Goal: Book appointment/travel/reservation

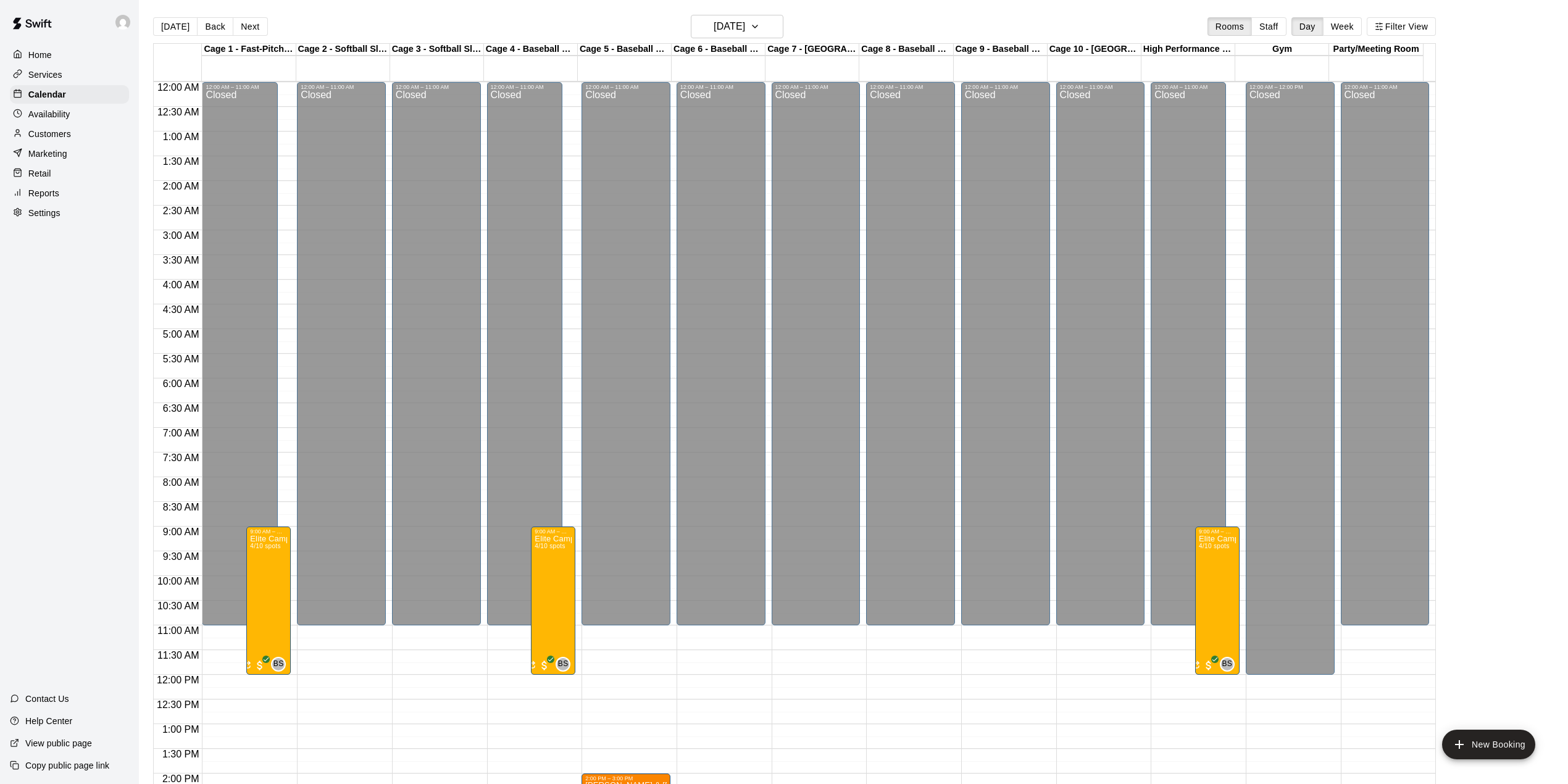
scroll to position [432, 0]
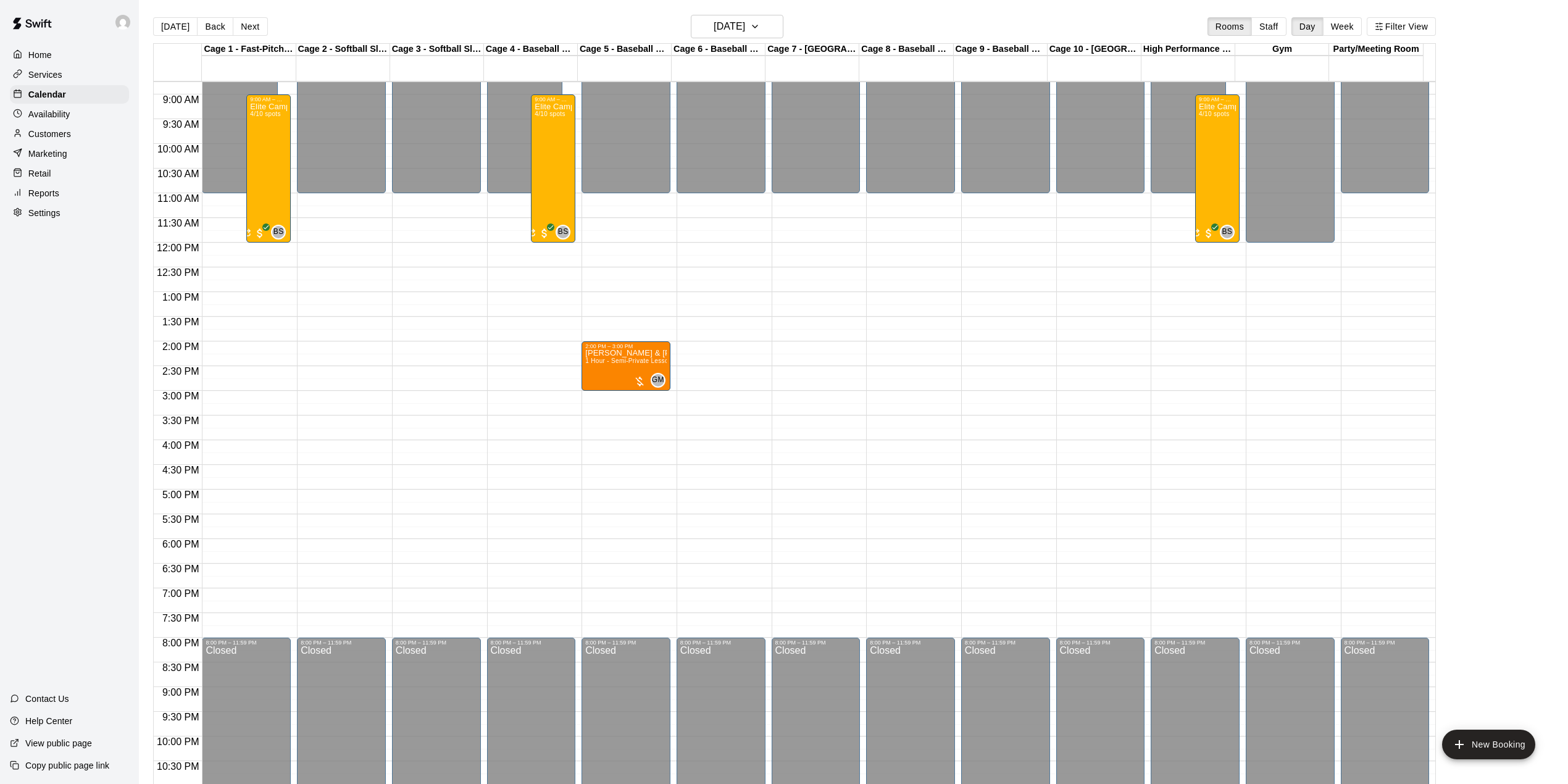
click at [63, 139] on p "Customers" at bounding box center [49, 133] width 43 height 12
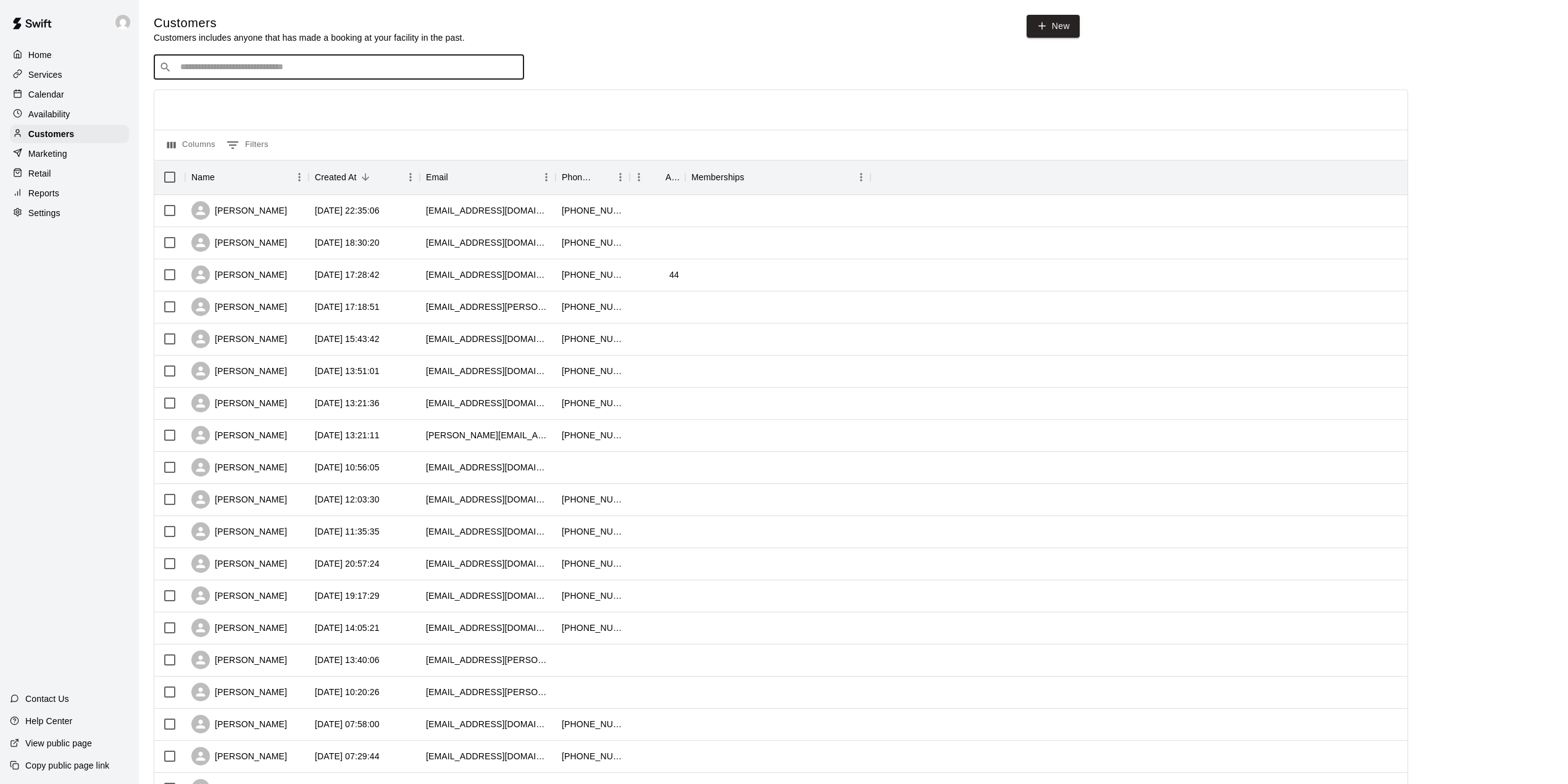
click at [348, 73] on input "Search customers by name or email" at bounding box center [347, 67] width 342 height 12
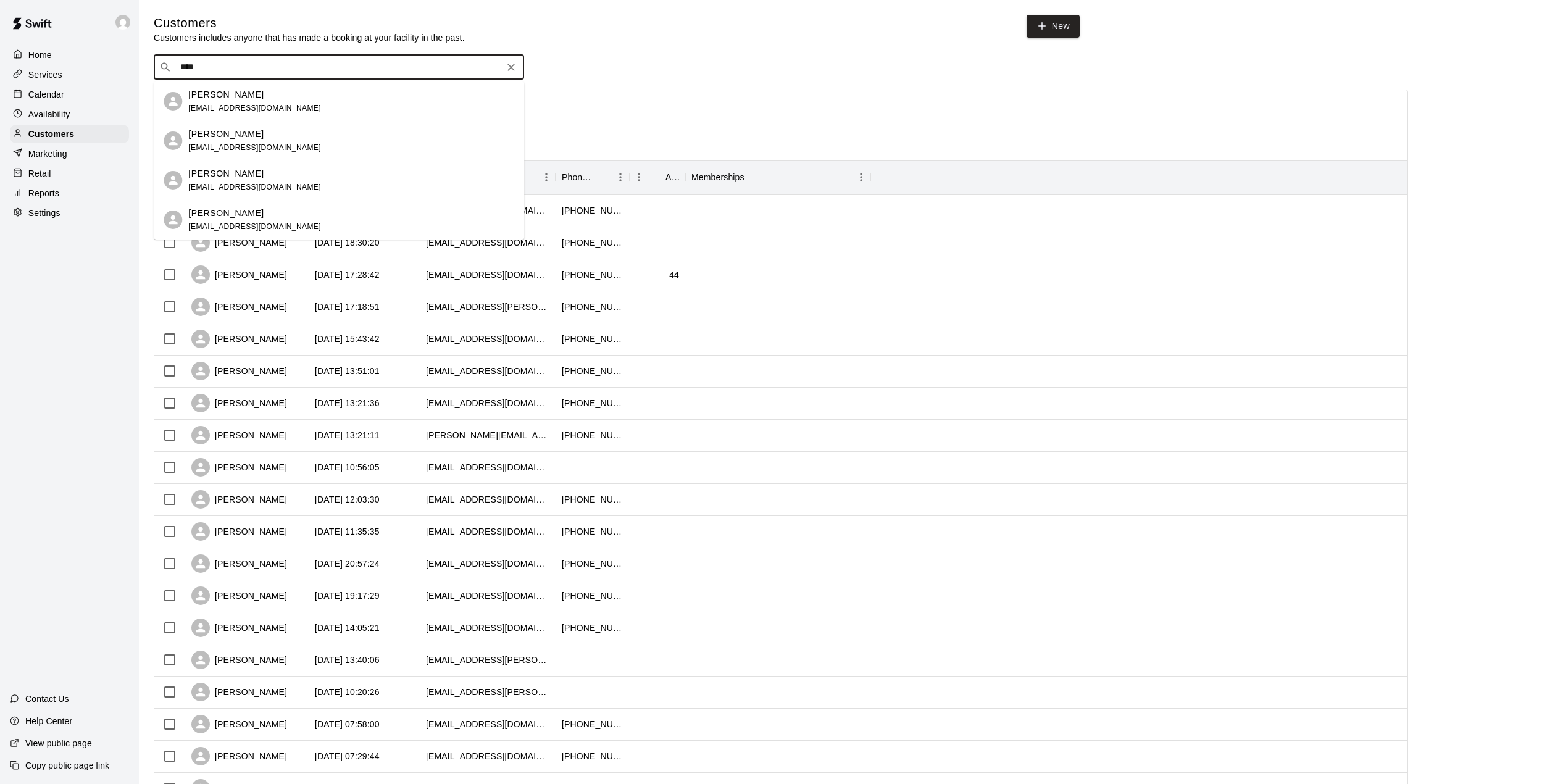
type input "*****"
click at [234, 102] on div "[PERSON_NAME] [EMAIL_ADDRESS][DOMAIN_NAME]" at bounding box center [255, 102] width 133 height 27
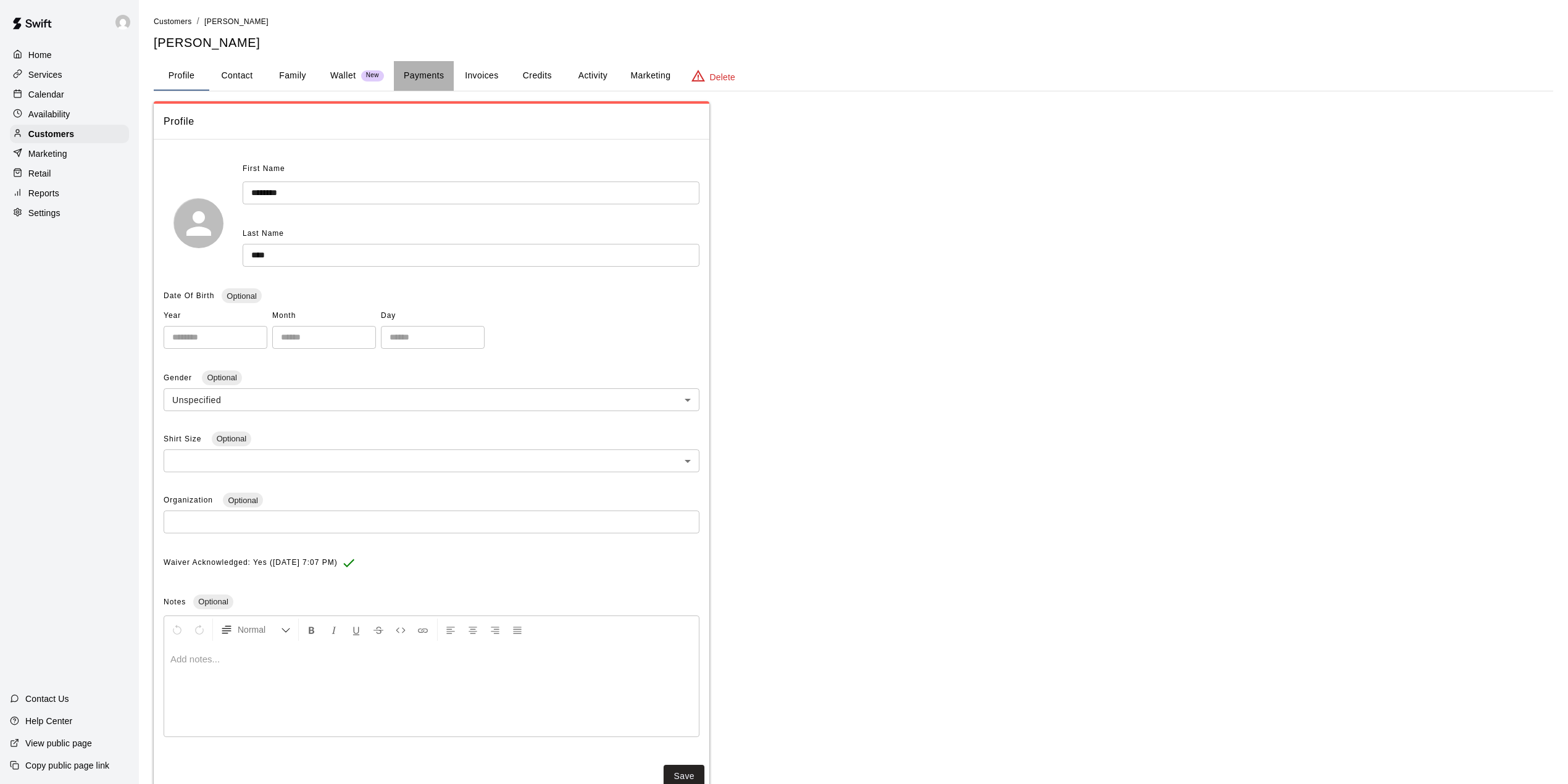
click at [423, 67] on button "Payments" at bounding box center [424, 76] width 60 height 29
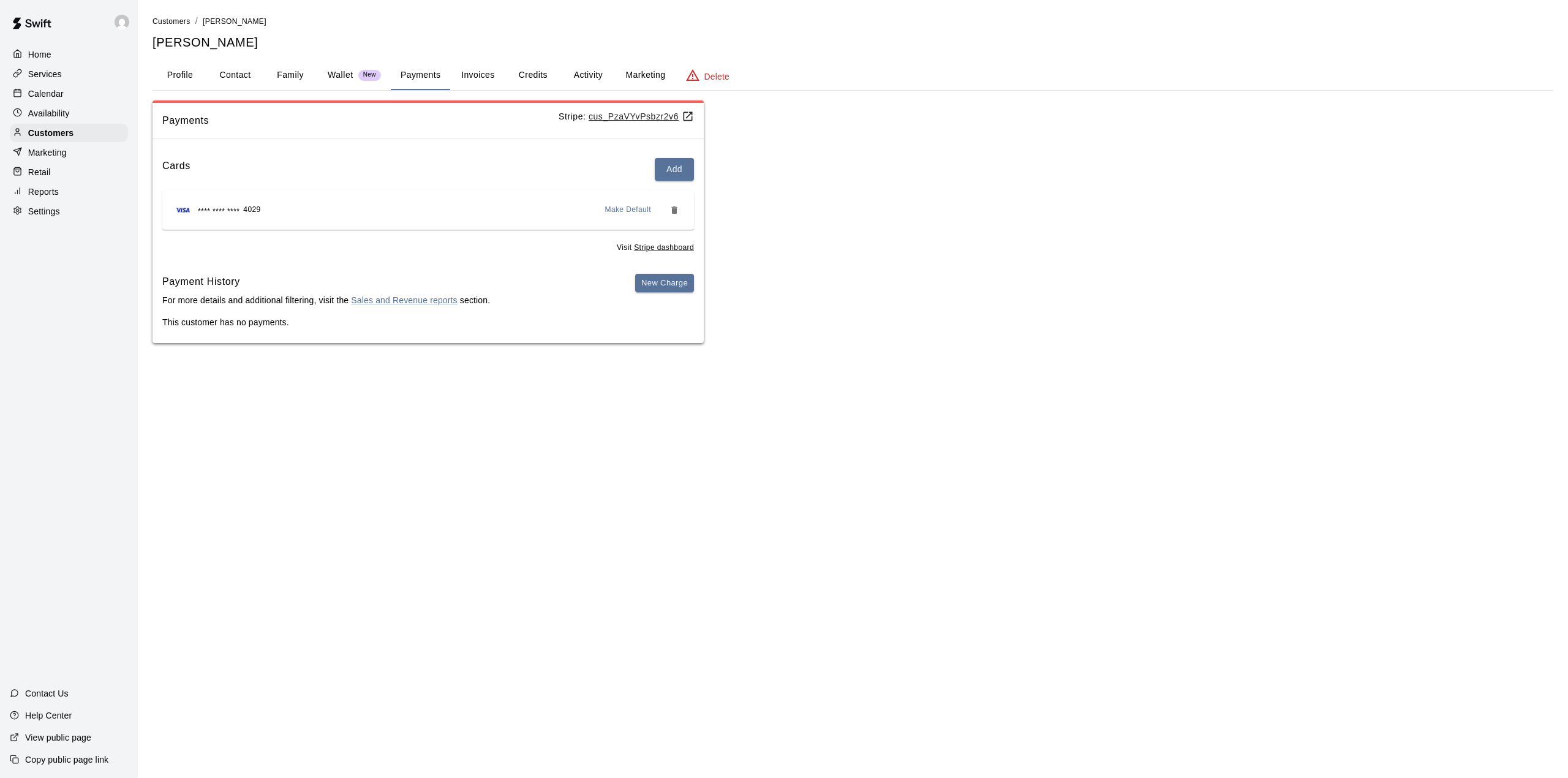
click at [524, 74] on button "Credits" at bounding box center [532, 75] width 55 height 29
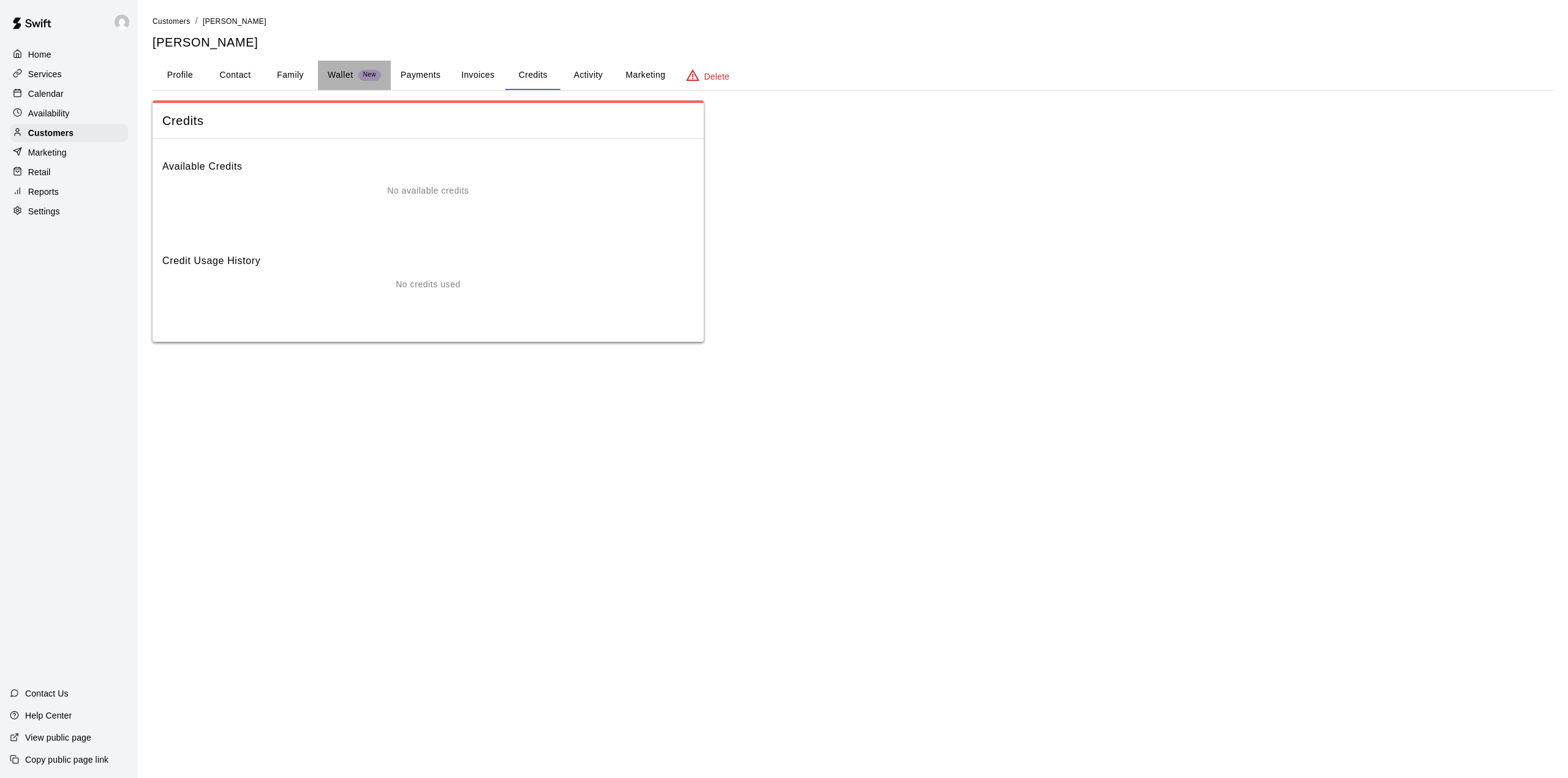
click at [336, 72] on p "Wallet" at bounding box center [340, 75] width 26 height 13
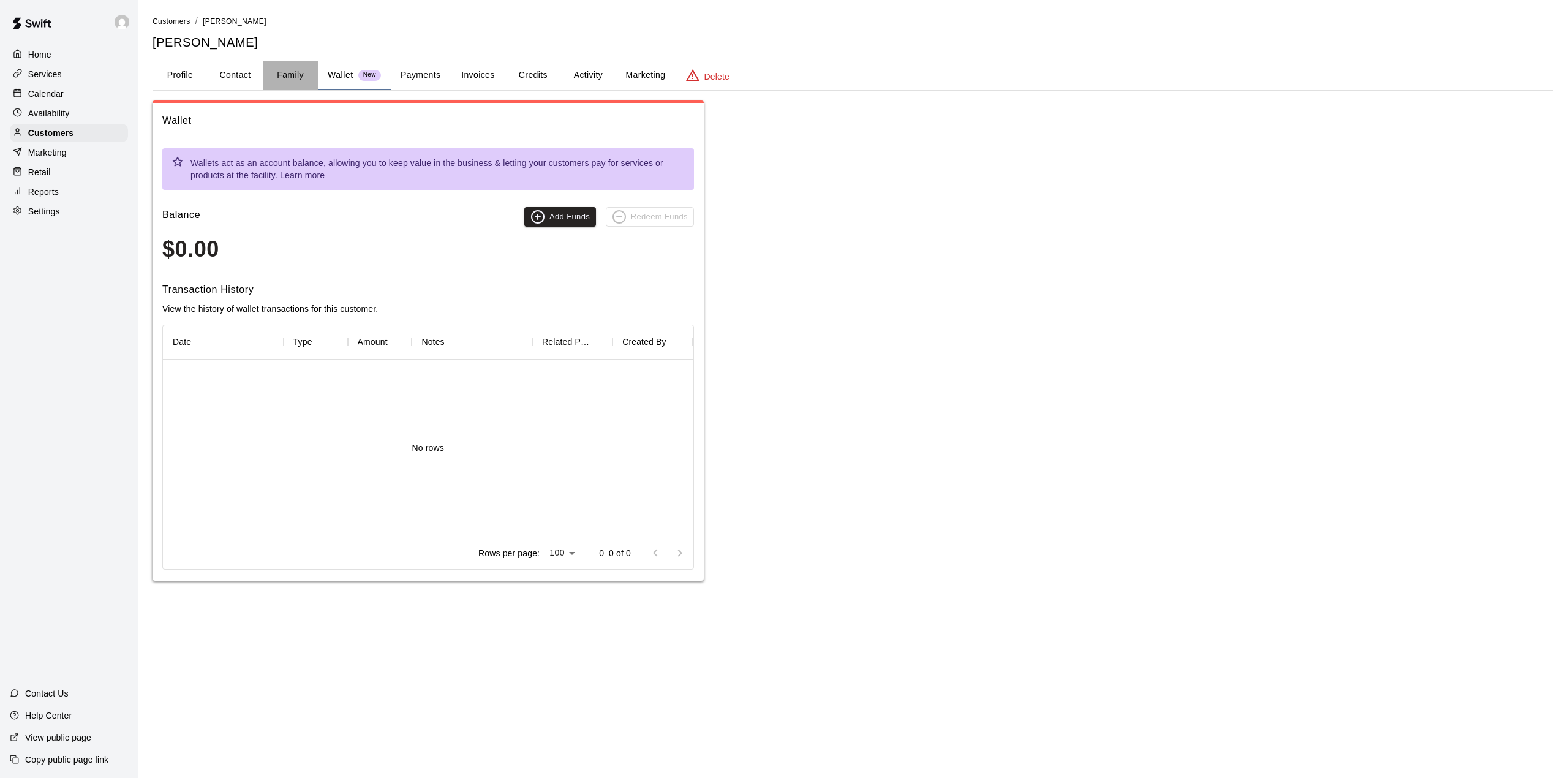
click at [288, 68] on button "Family" at bounding box center [290, 75] width 55 height 29
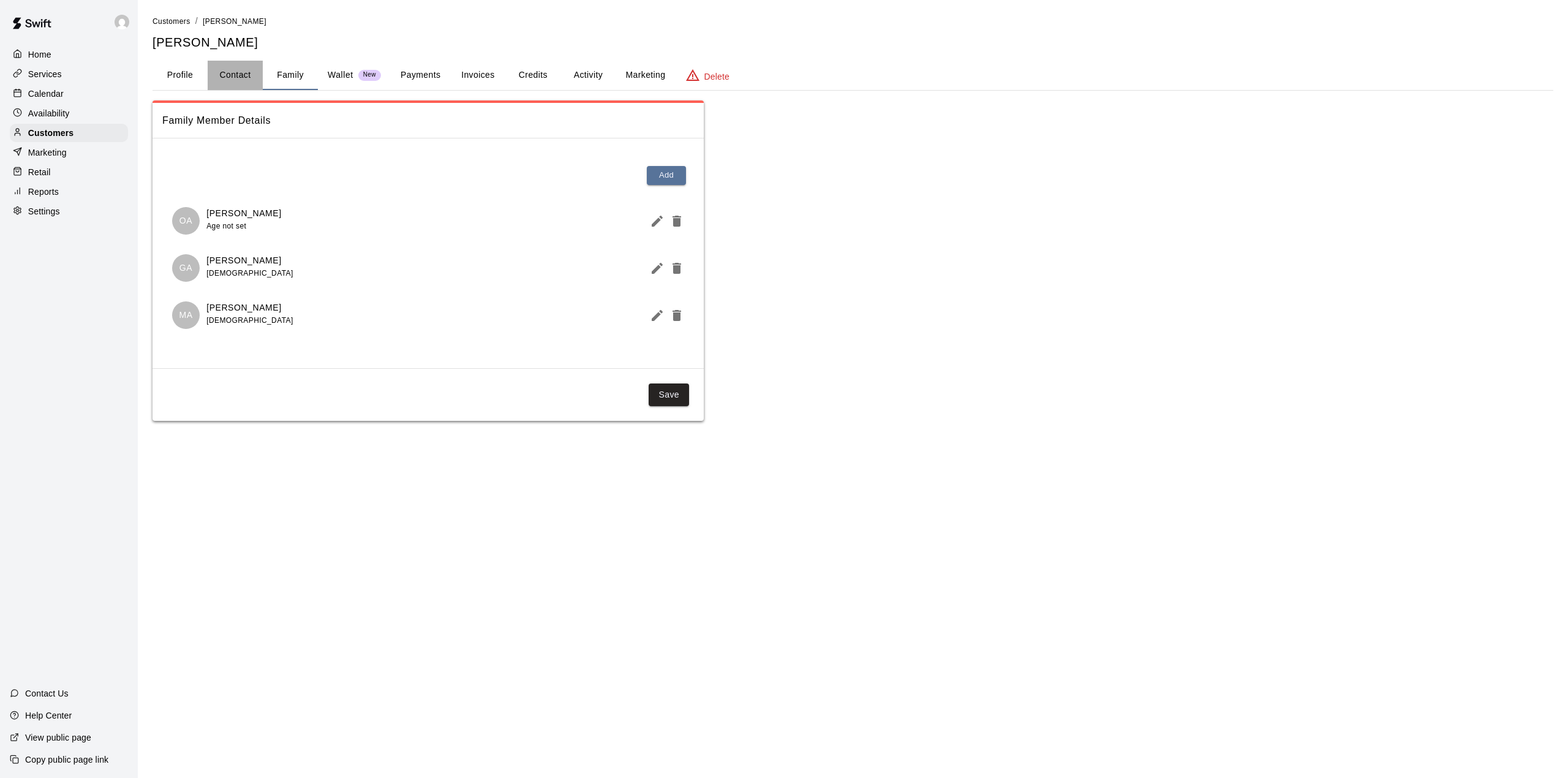
click at [241, 73] on button "Contact" at bounding box center [235, 75] width 55 height 29
select select "**"
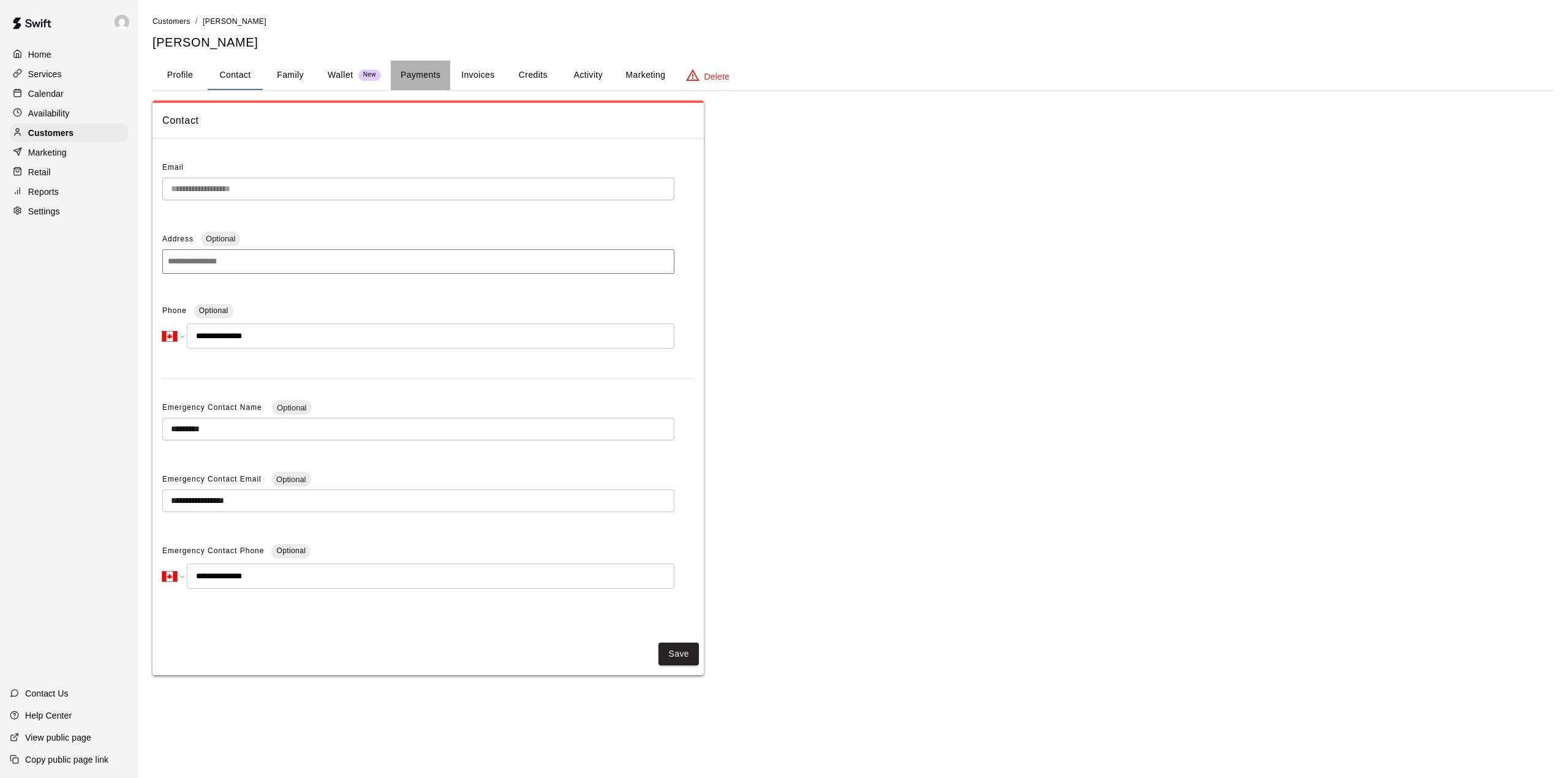
click at [424, 72] on button "Payments" at bounding box center [421, 75] width 60 height 29
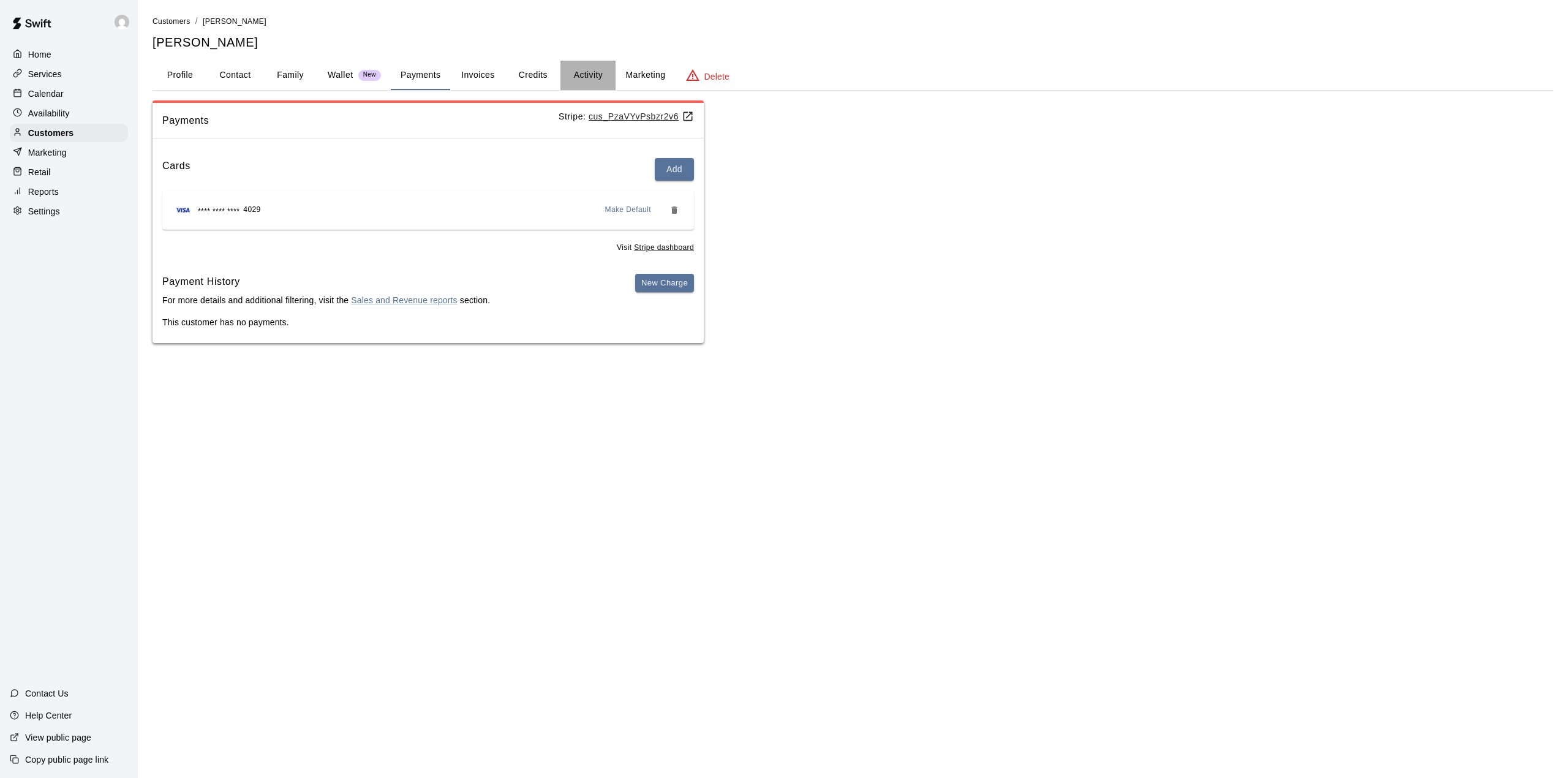
click at [585, 68] on button "Activity" at bounding box center [587, 75] width 55 height 29
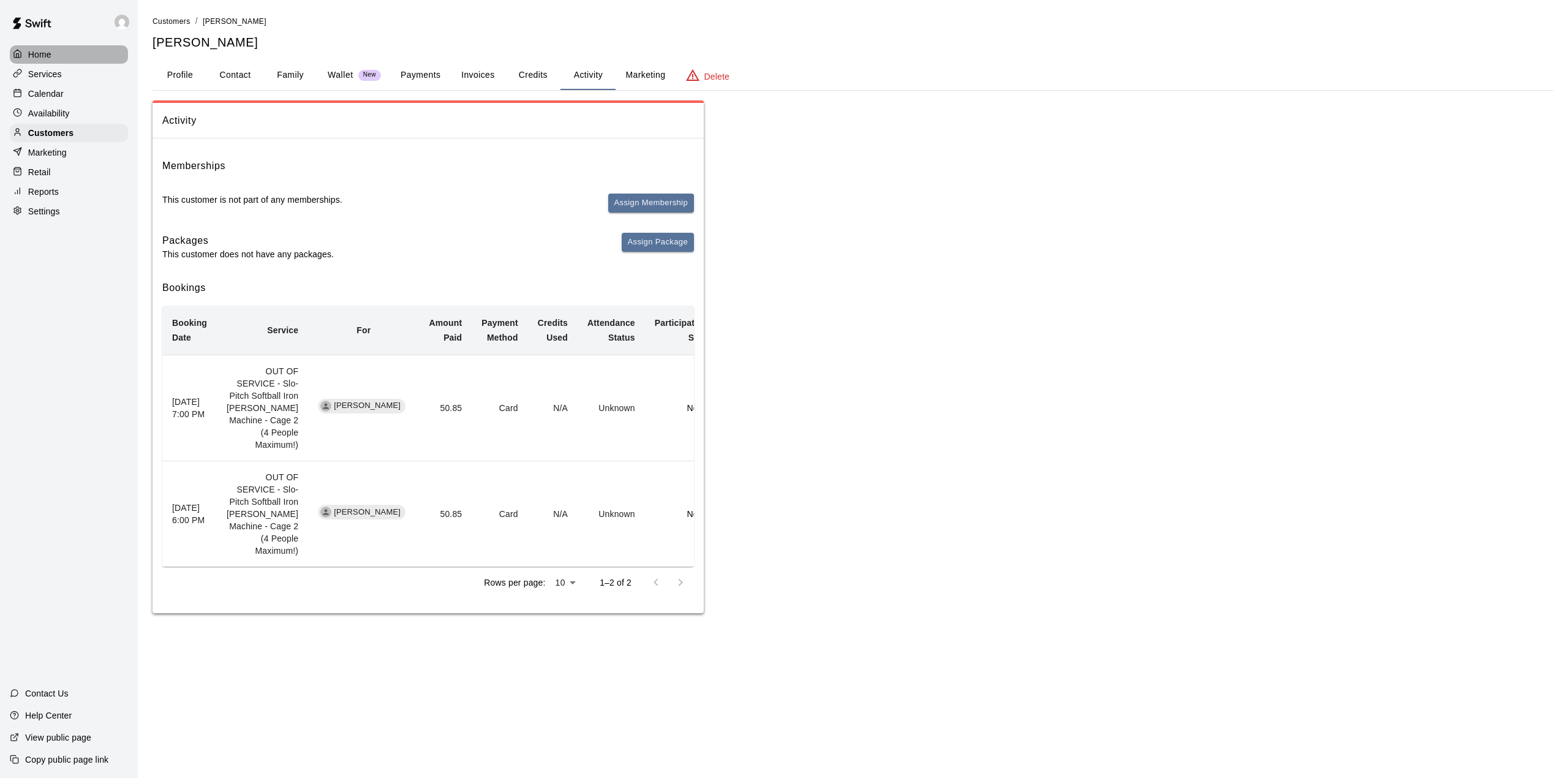
click at [37, 56] on p "Home" at bounding box center [39, 54] width 23 height 12
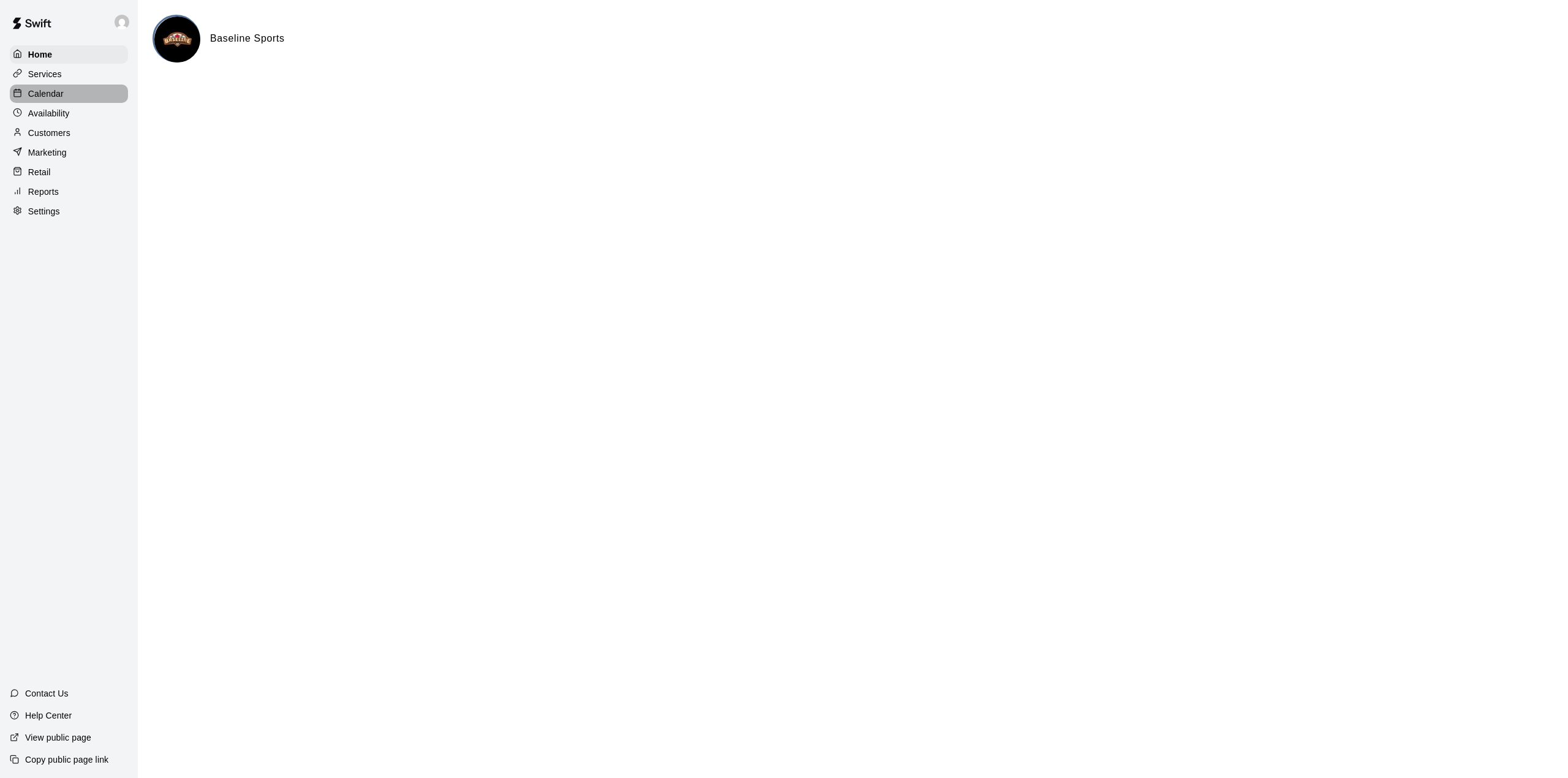
click at [52, 94] on p "Calendar" at bounding box center [46, 93] width 35 height 12
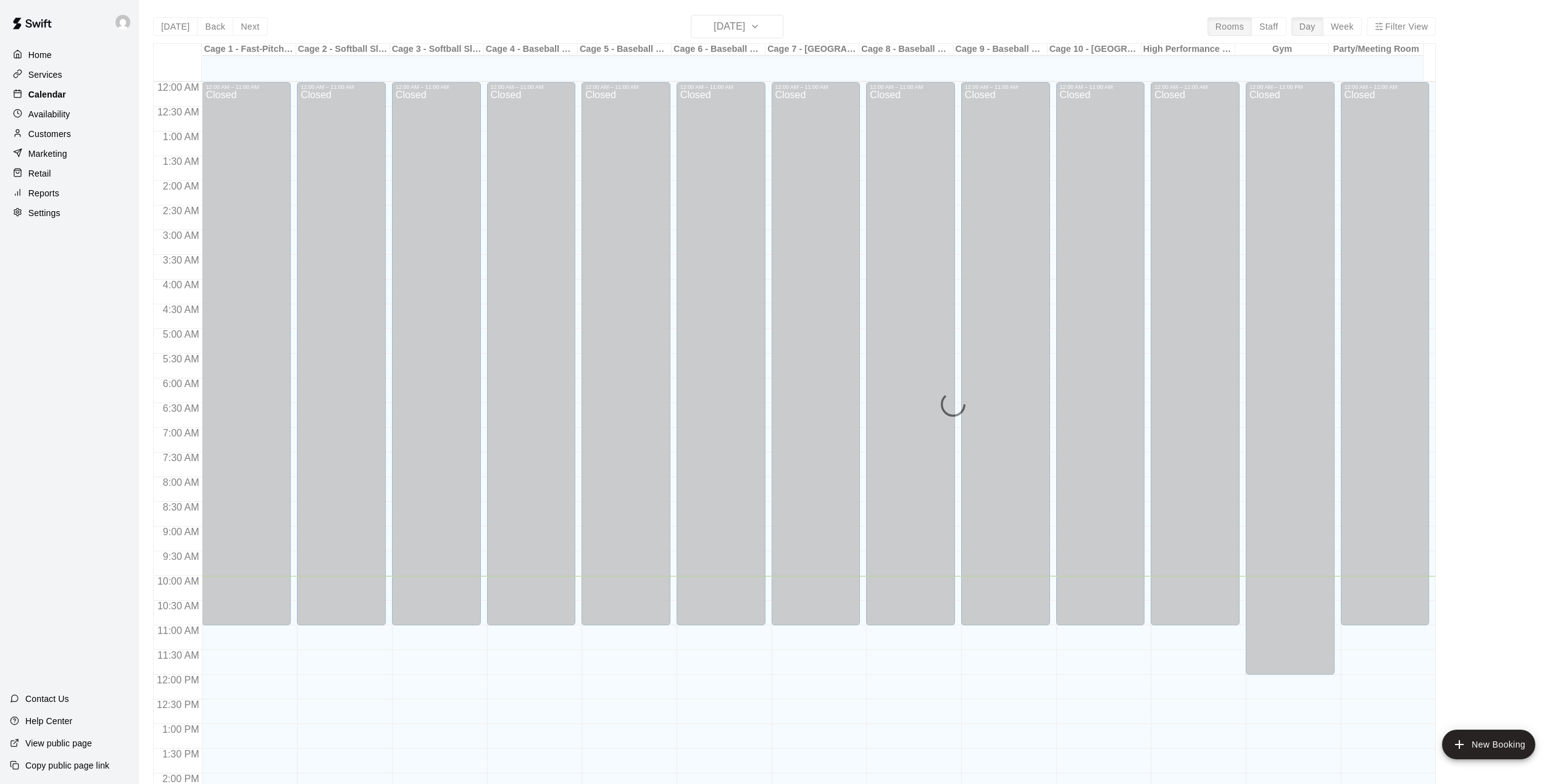
scroll to position [432, 0]
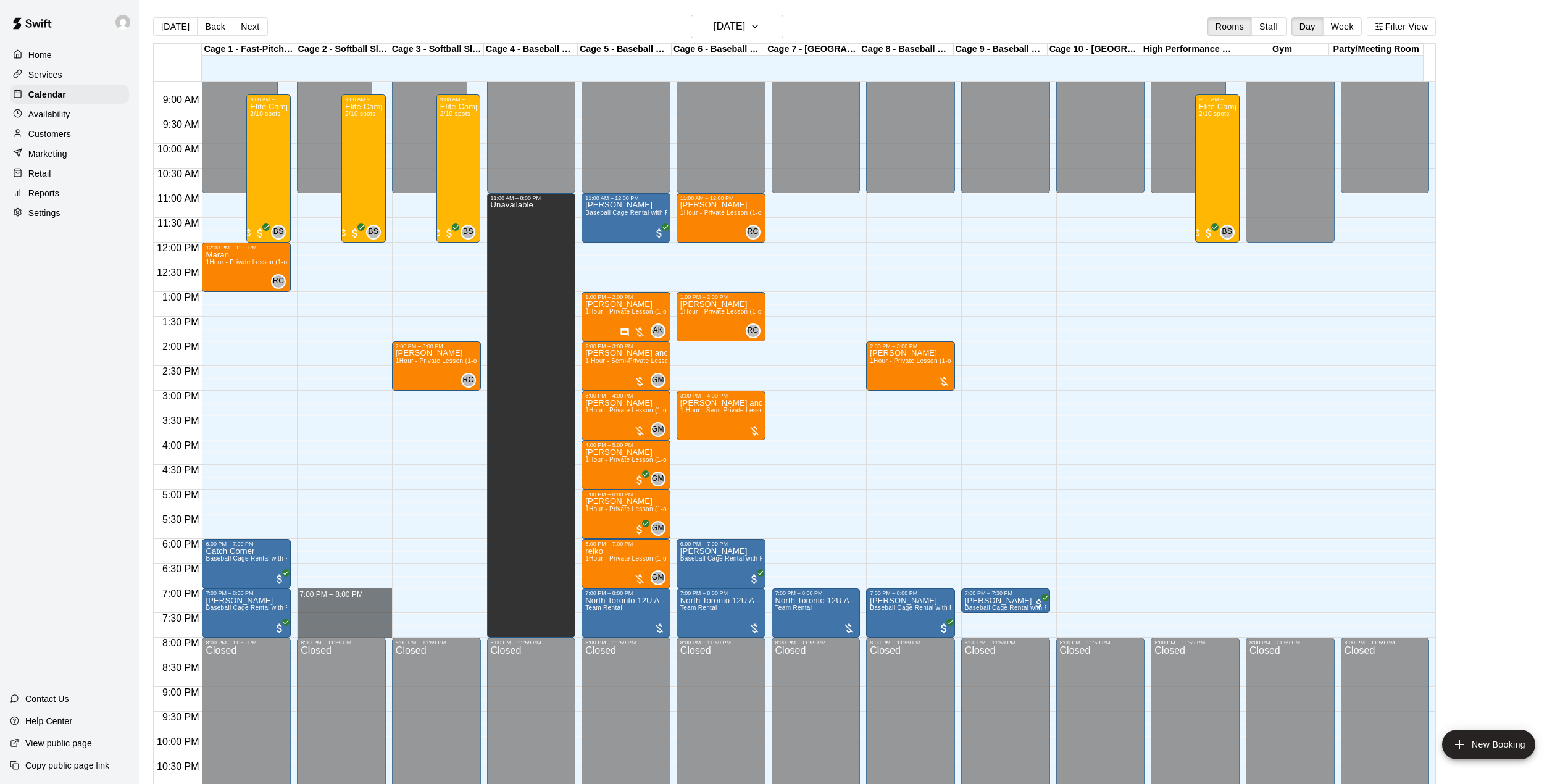
drag, startPoint x: 360, startPoint y: 591, endPoint x: 364, endPoint y: 638, distance: 47.2
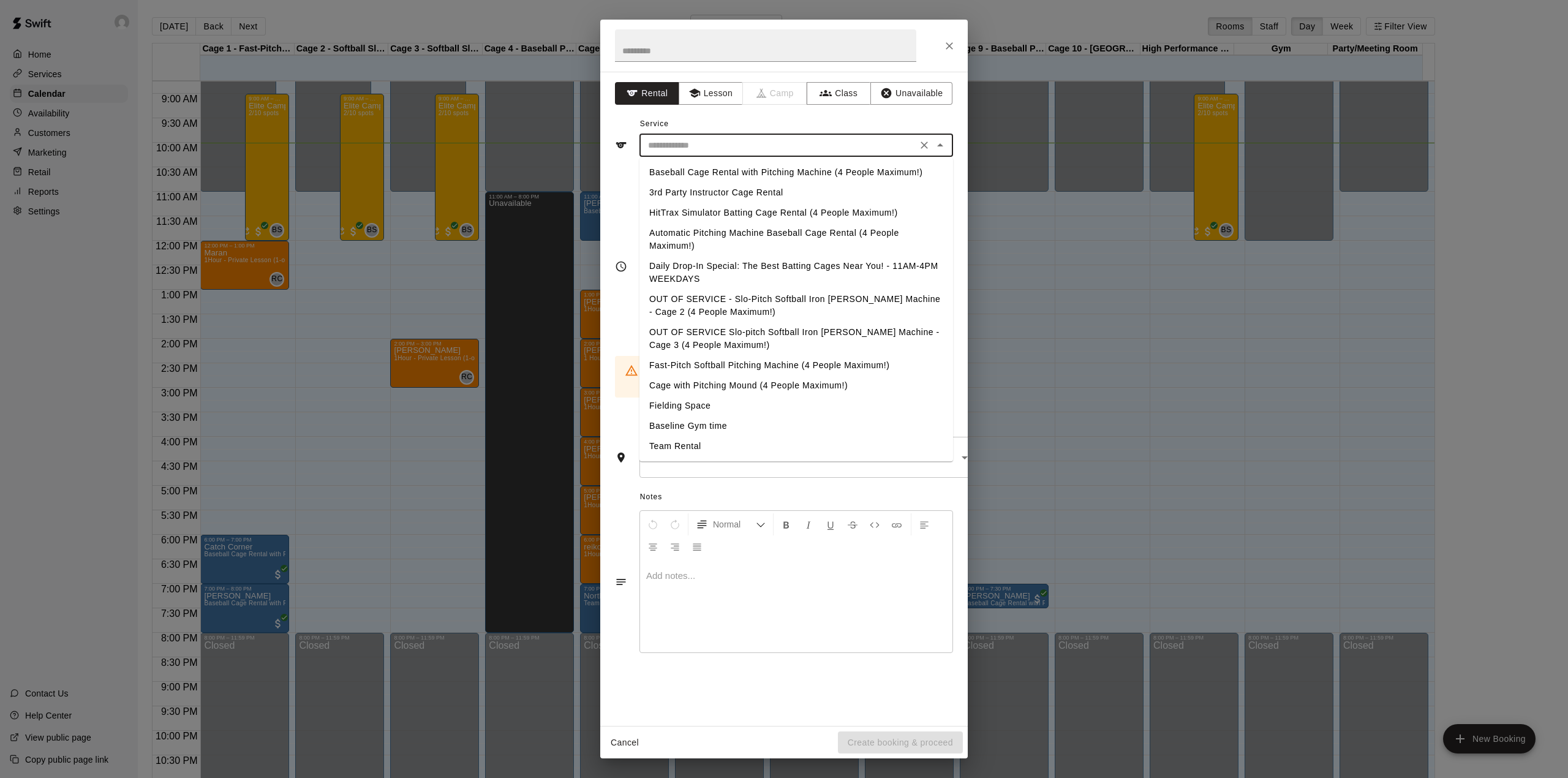
click at [767, 140] on input "text" at bounding box center [778, 145] width 270 height 15
click at [746, 168] on li "Baseball Cage Rental with Pitching Machine (4 People Maximum!)" at bounding box center [796, 172] width 314 height 20
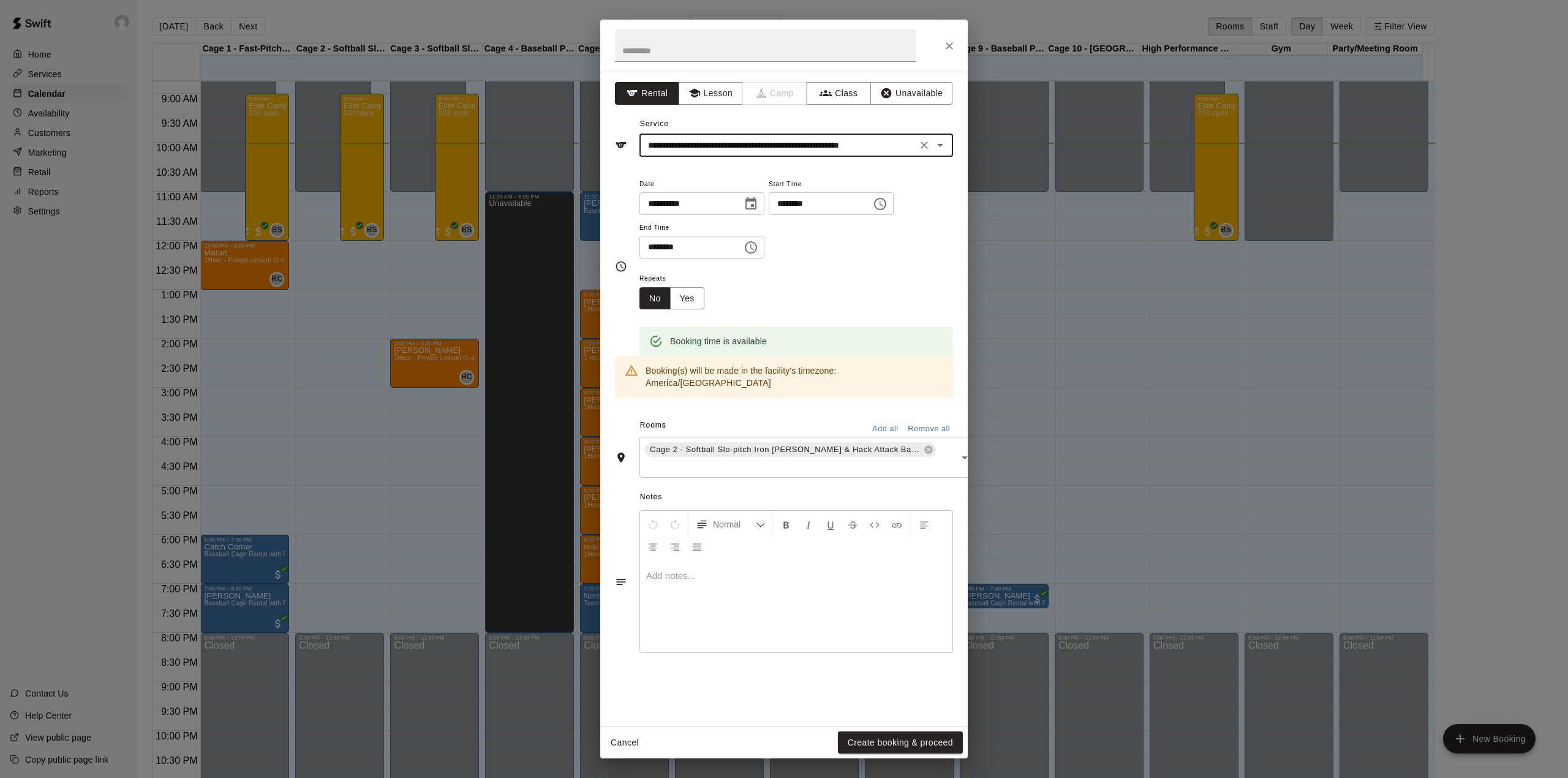
type input "**********"
click at [902, 743] on button "Create booking & proceed" at bounding box center [900, 743] width 125 height 23
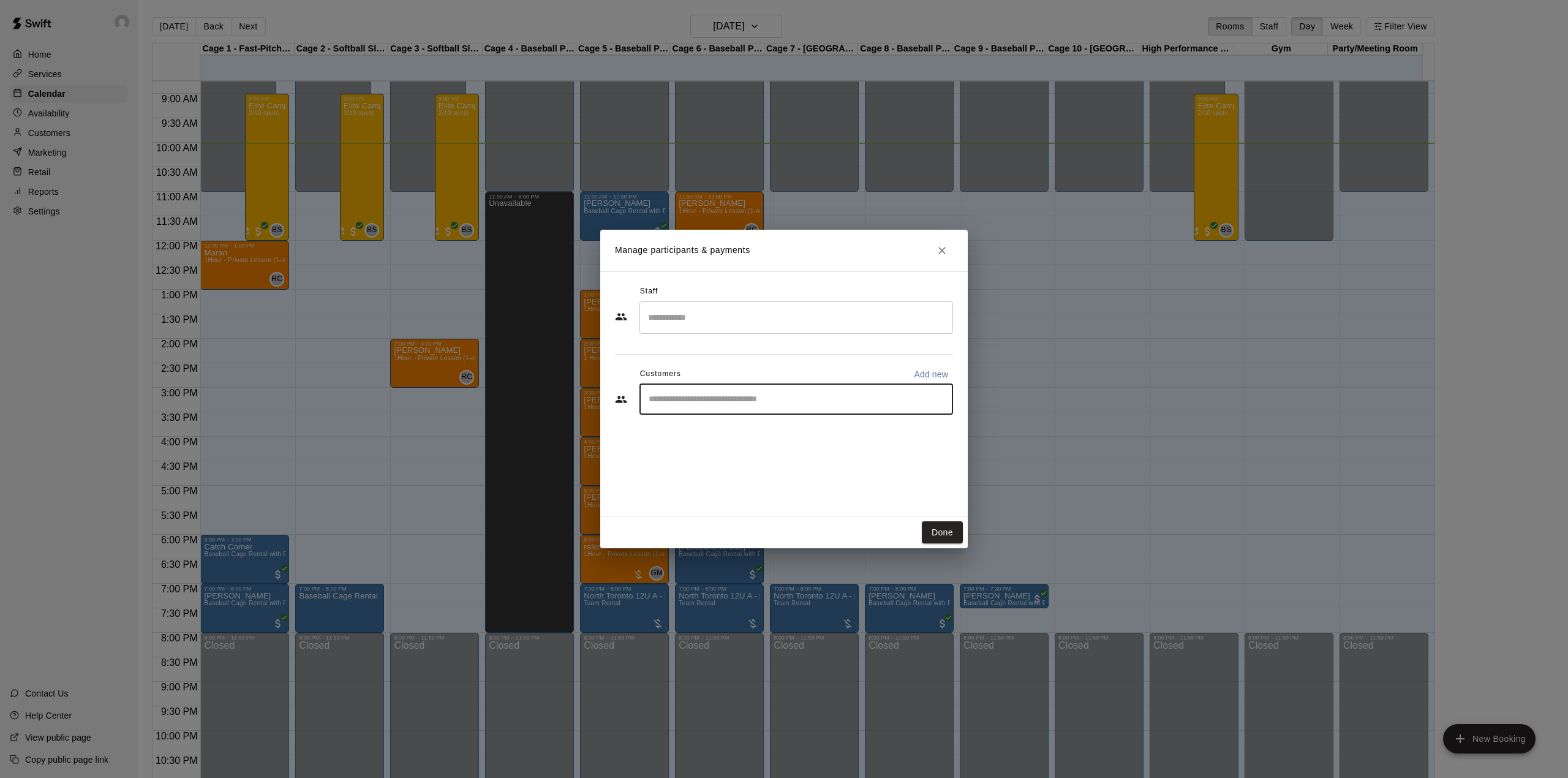
click at [719, 400] on input "Start typing to search customers..." at bounding box center [796, 399] width 303 height 12
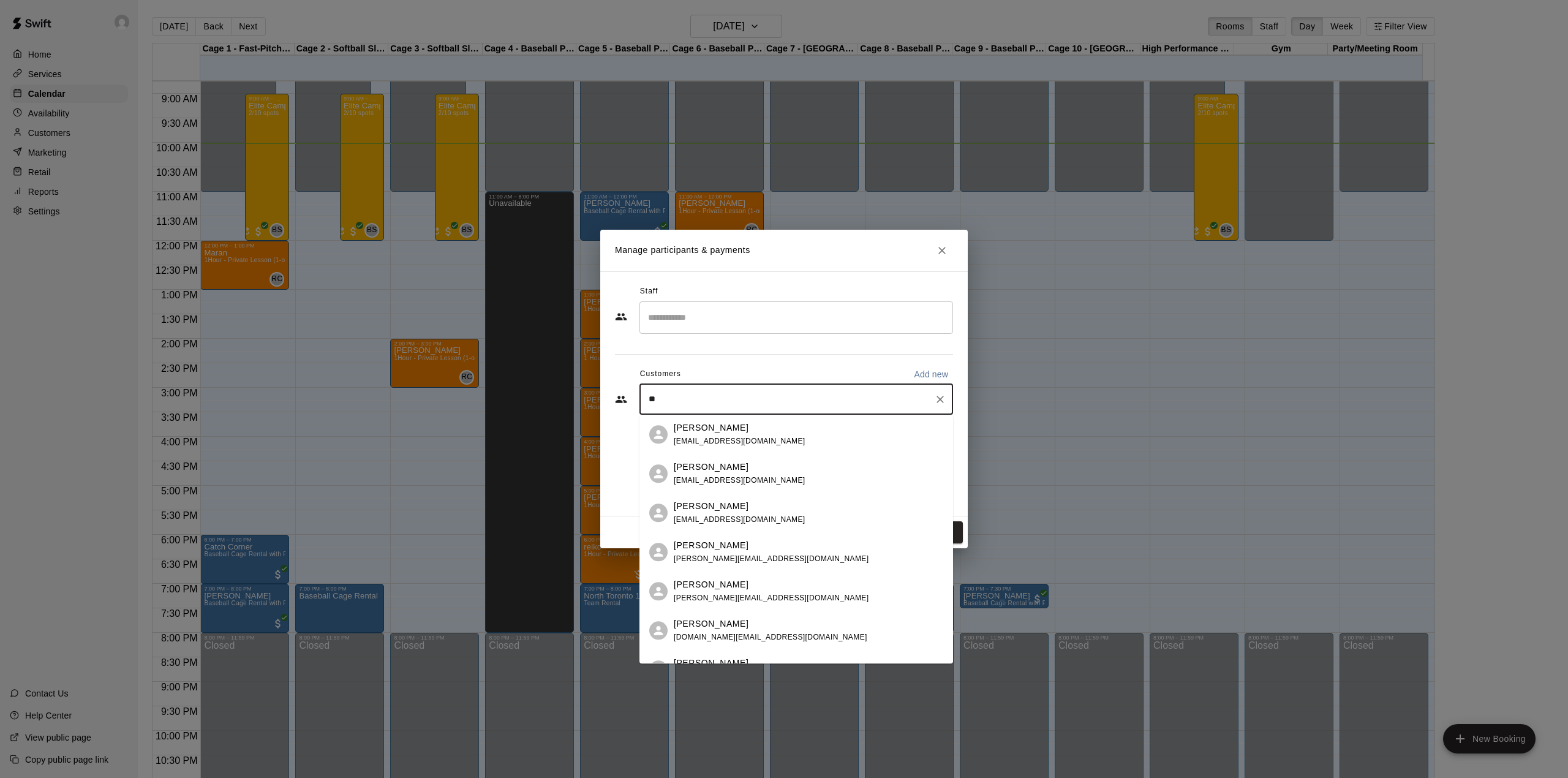
type input "***"
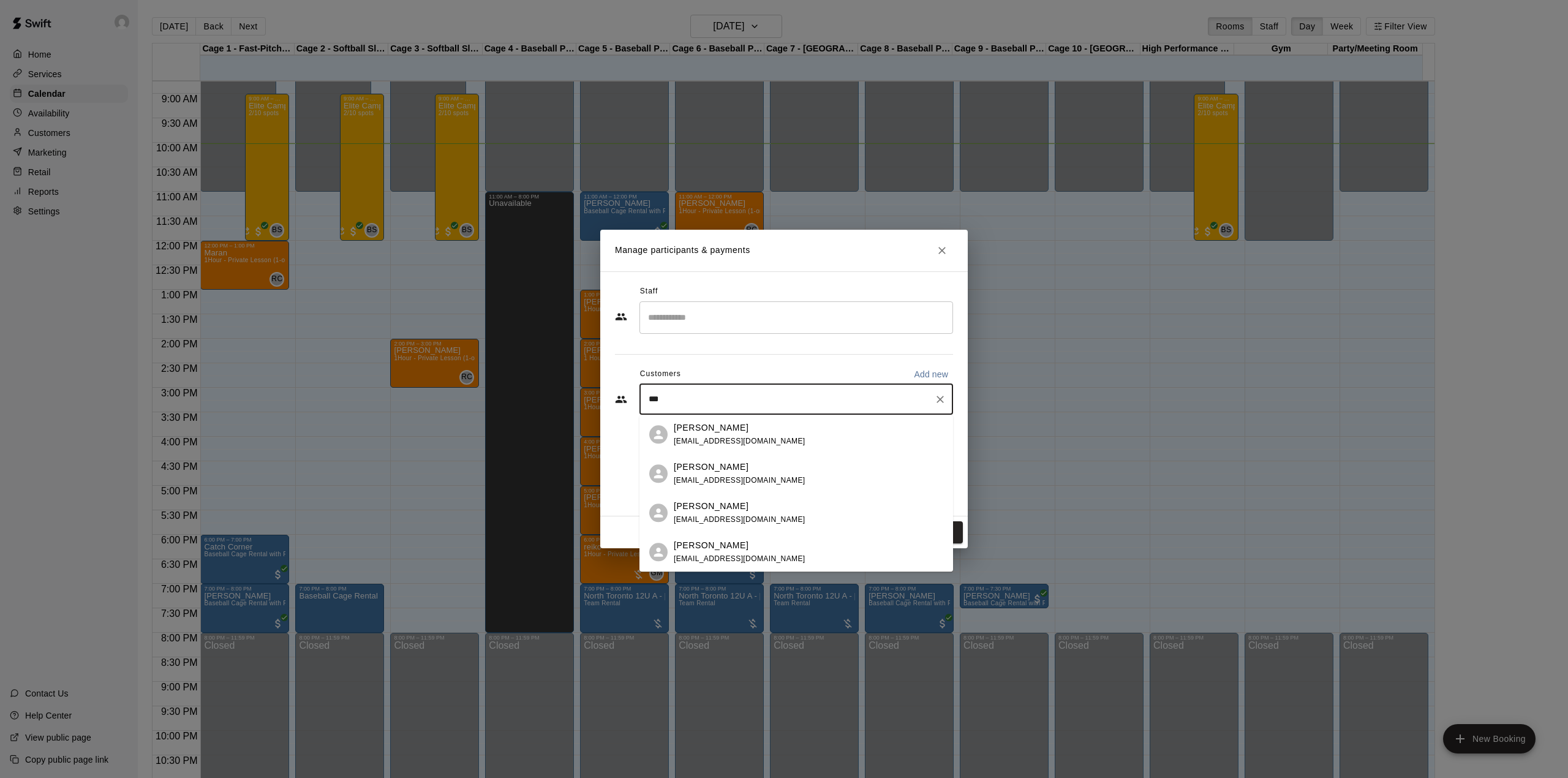
click at [703, 430] on p "[PERSON_NAME]" at bounding box center [711, 428] width 75 height 13
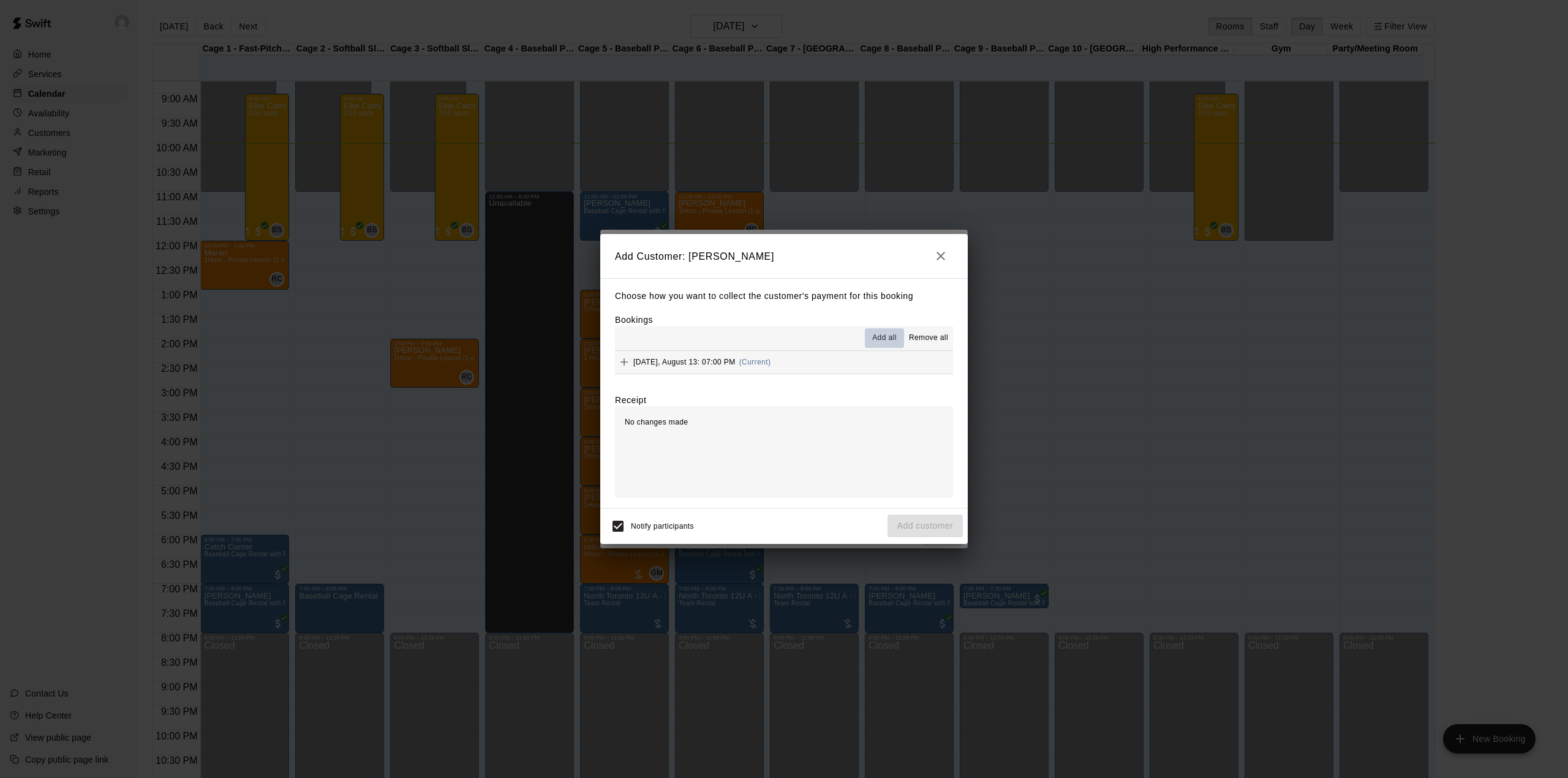
click at [892, 336] on span "Add all" at bounding box center [884, 338] width 25 height 12
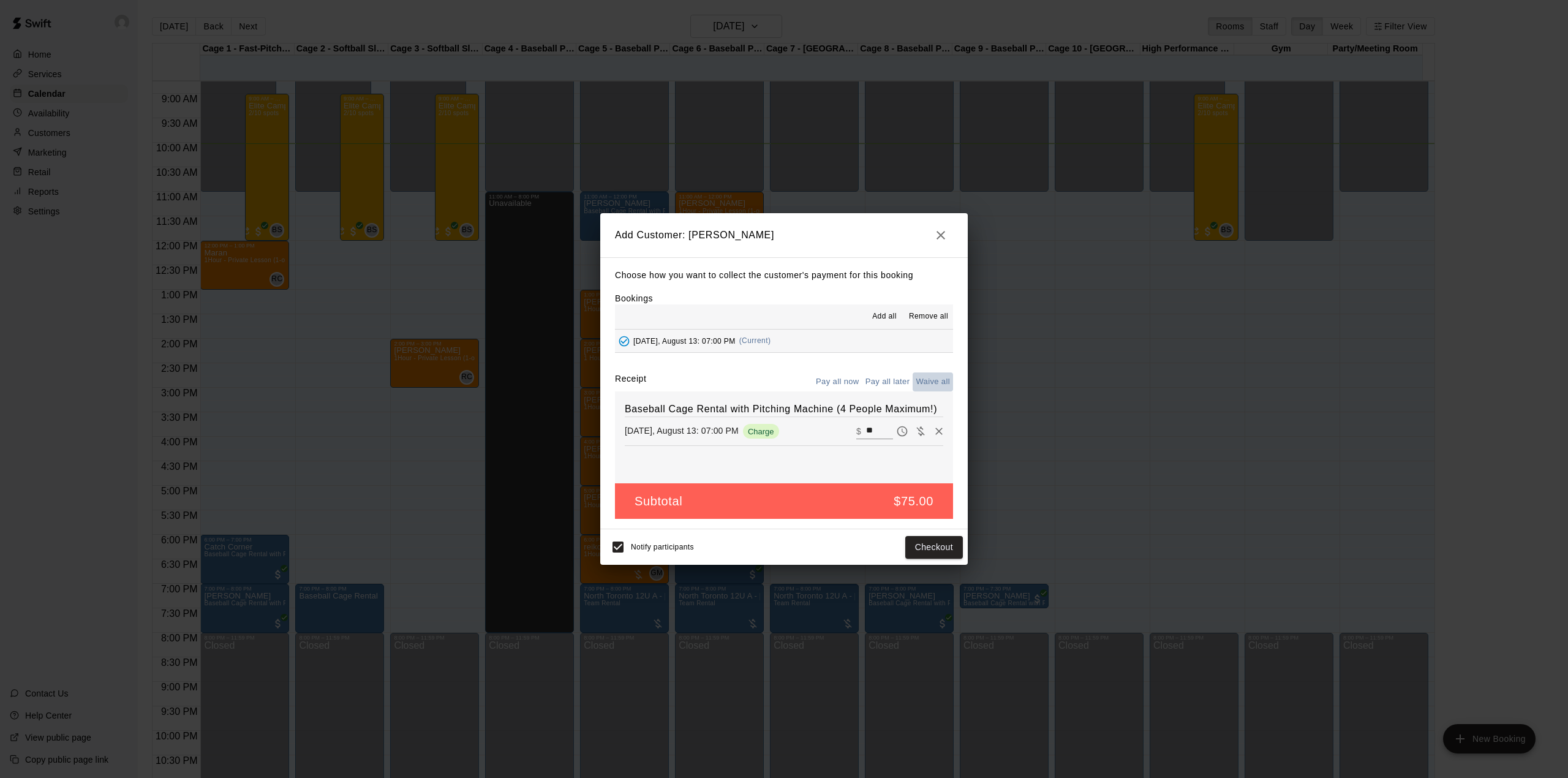
click at [927, 386] on button "Waive all" at bounding box center [933, 382] width 41 height 19
type input "*"
click at [932, 547] on button "Add customer" at bounding box center [925, 547] width 75 height 23
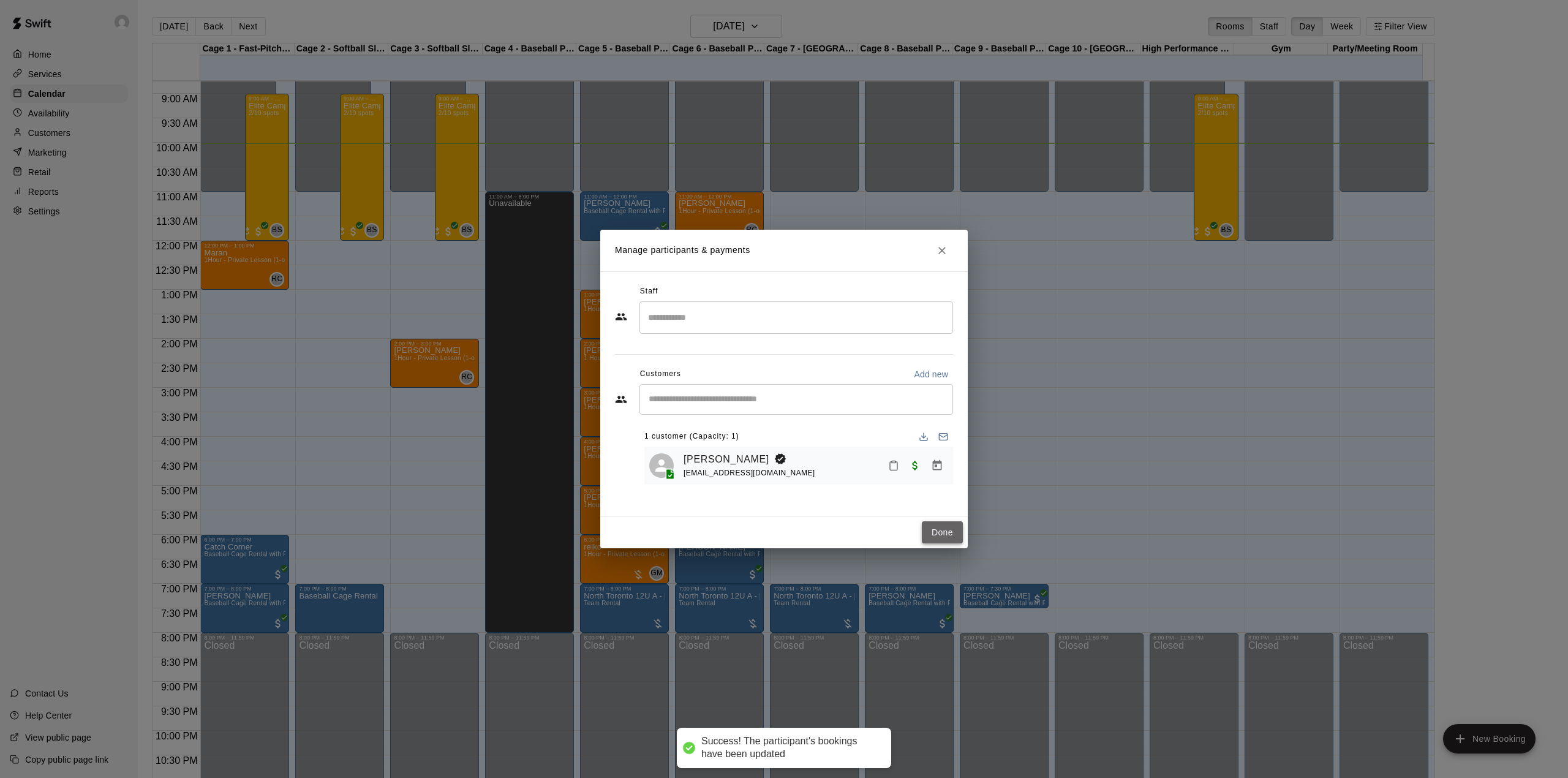
click at [941, 532] on button "Done" at bounding box center [942, 533] width 41 height 23
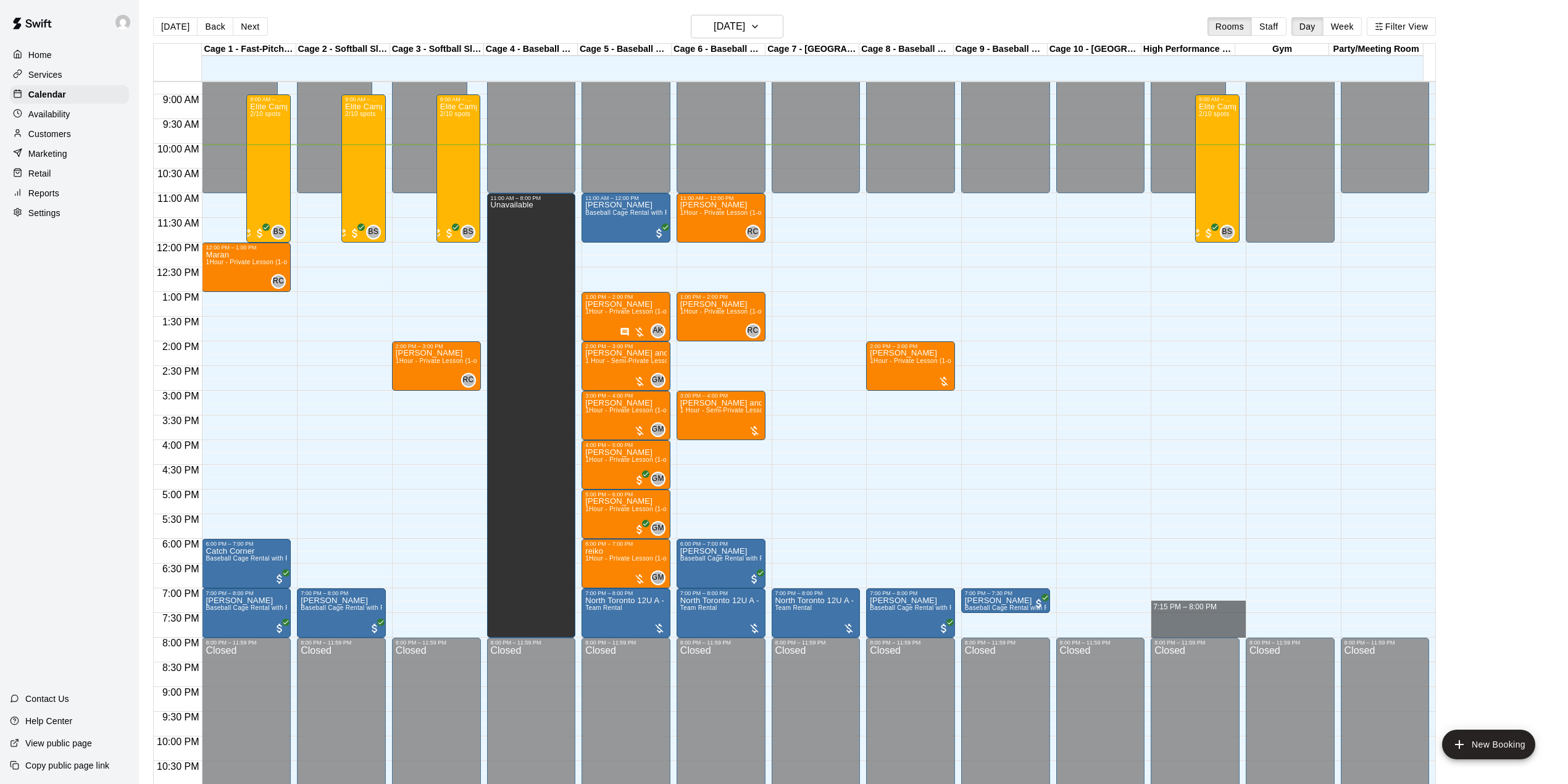
drag, startPoint x: 1192, startPoint y: 608, endPoint x: 1198, endPoint y: 636, distance: 28.6
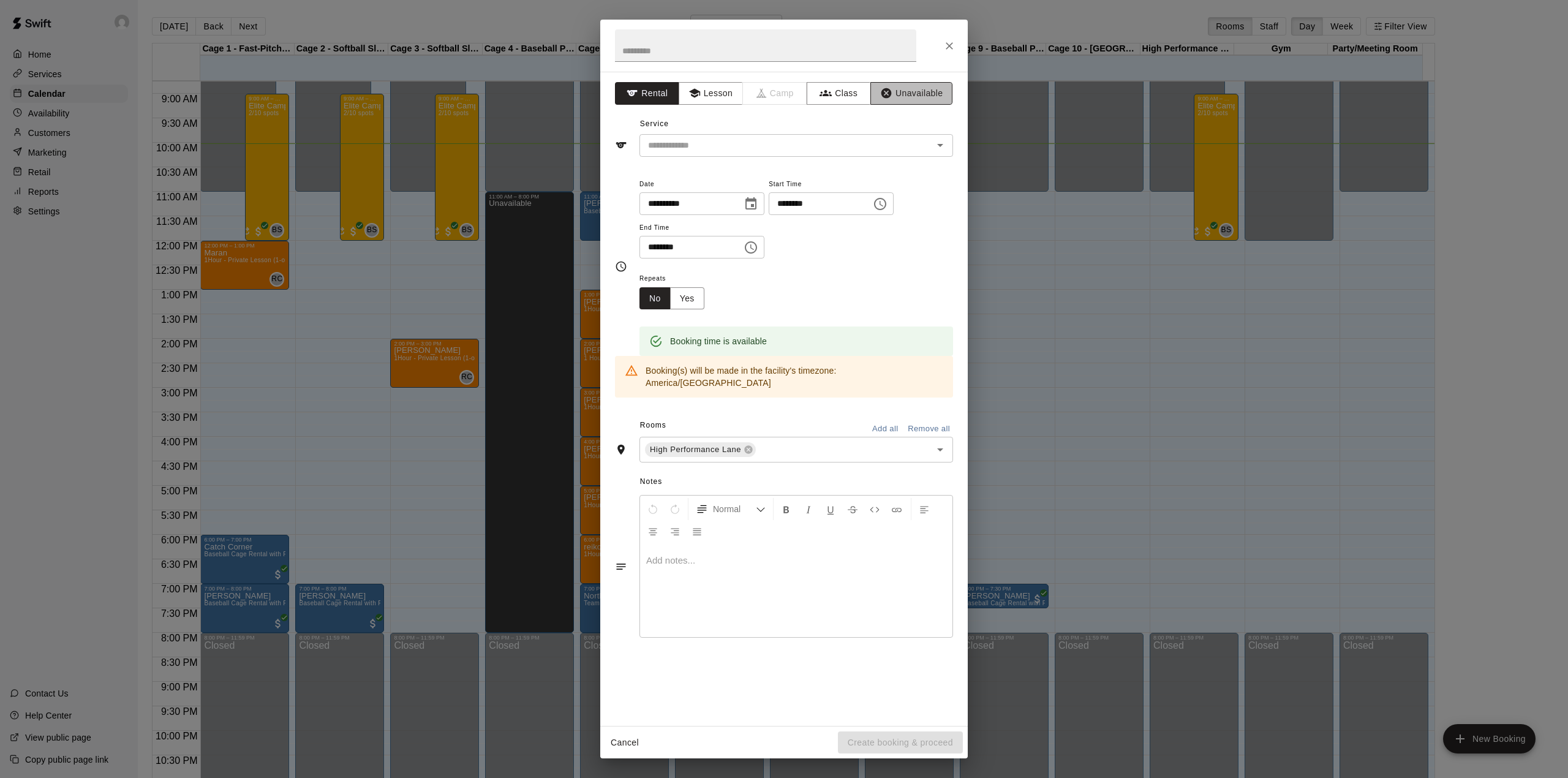
click at [905, 89] on button "Unavailable" at bounding box center [912, 94] width 82 height 23
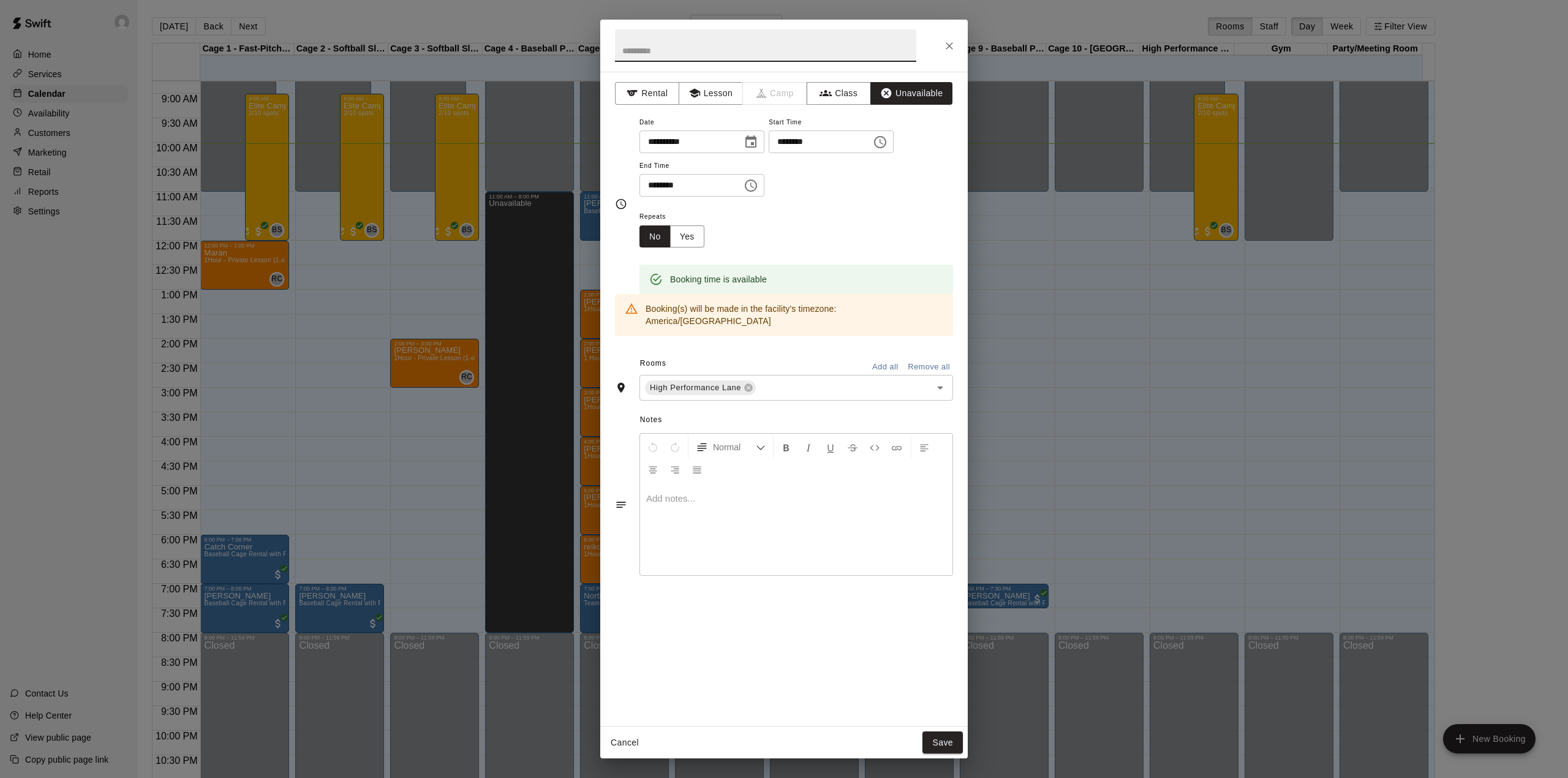
click at [671, 46] on input "text" at bounding box center [766, 45] width 302 height 32
type input "**********"
click at [933, 741] on button "Save" at bounding box center [943, 743] width 41 height 23
